Goal: Task Accomplishment & Management: Manage account settings

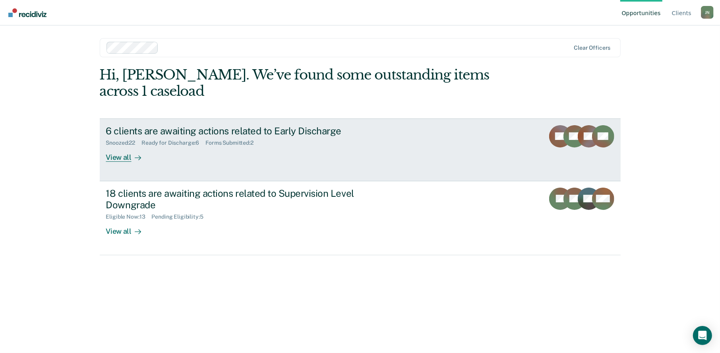
click at [121, 146] on div "View all" at bounding box center [128, 153] width 44 height 15
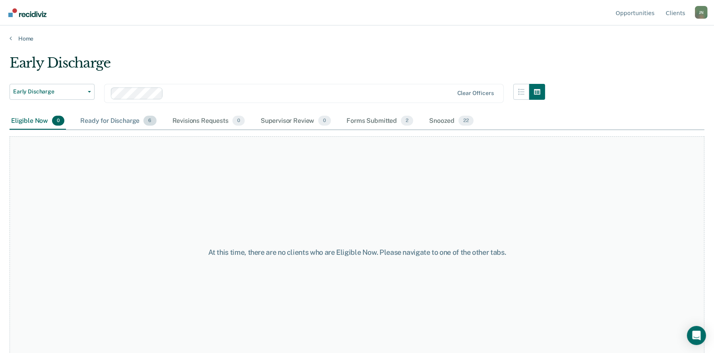
click at [128, 119] on div "Ready for Discharge 6" at bounding box center [118, 120] width 79 height 17
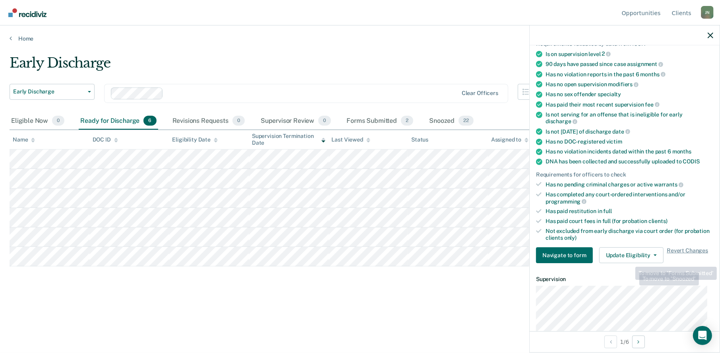
scroll to position [79, 0]
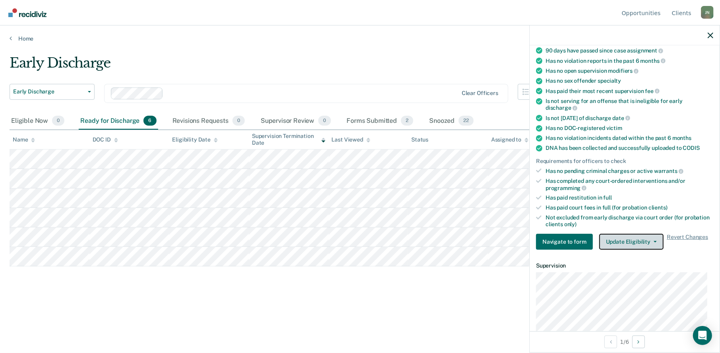
click at [649, 238] on button "Update Eligibility" at bounding box center [631, 242] width 64 height 16
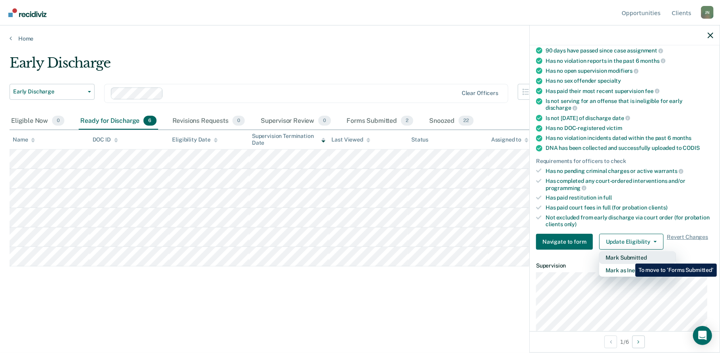
click at [629, 257] on button "Mark Submitted" at bounding box center [637, 257] width 77 height 13
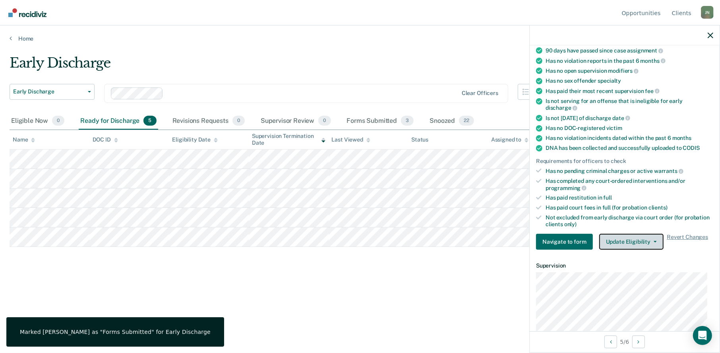
click at [630, 237] on button "Update Eligibility" at bounding box center [631, 242] width 64 height 16
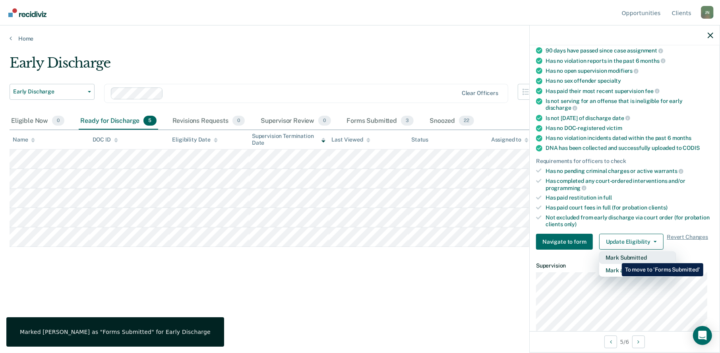
click at [616, 257] on button "Mark Submitted" at bounding box center [637, 257] width 77 height 13
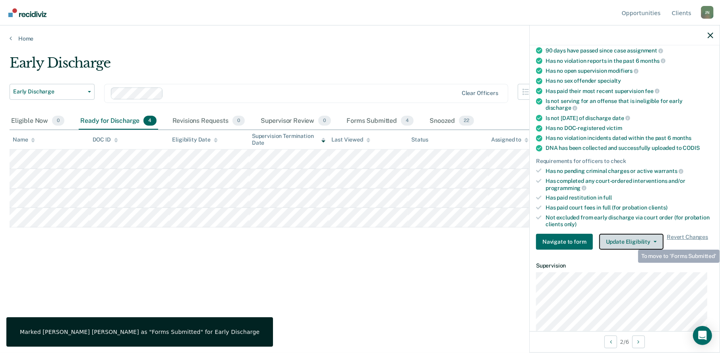
click at [635, 241] on button "Update Eligibility" at bounding box center [631, 242] width 64 height 16
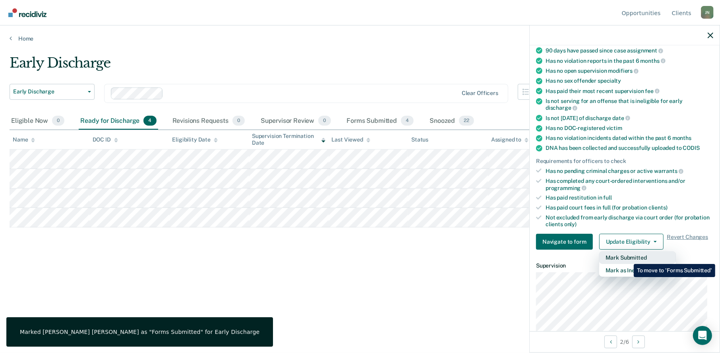
click at [628, 258] on button "Mark Submitted" at bounding box center [637, 257] width 77 height 13
